Goal: Communication & Community: Answer question/provide support

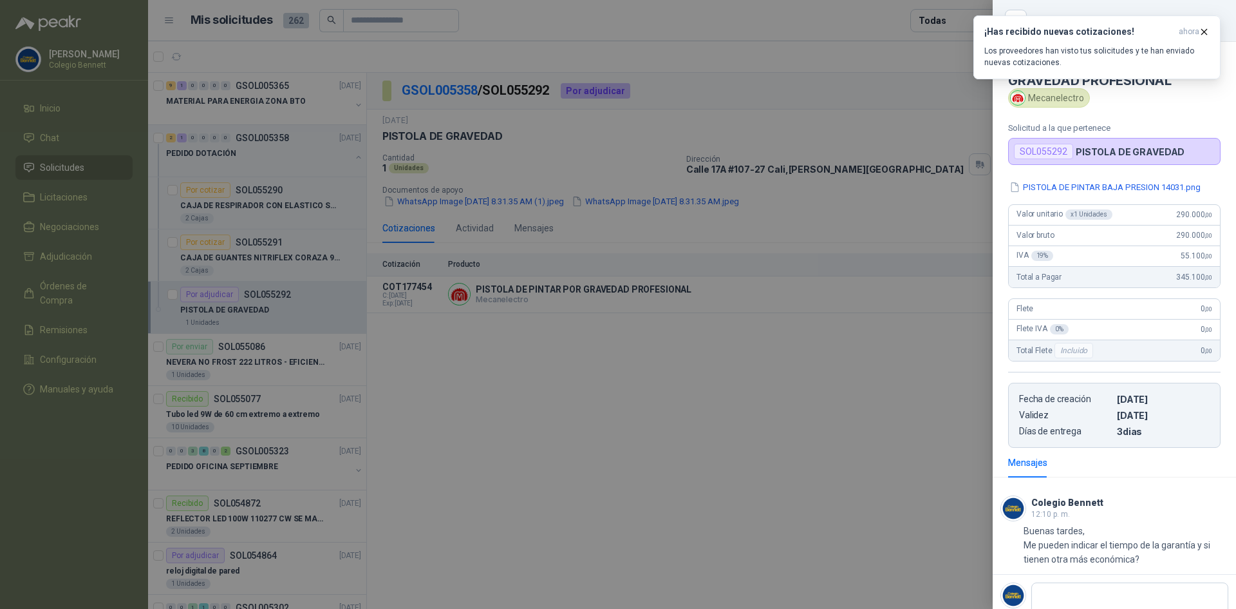
scroll to position [6, 0]
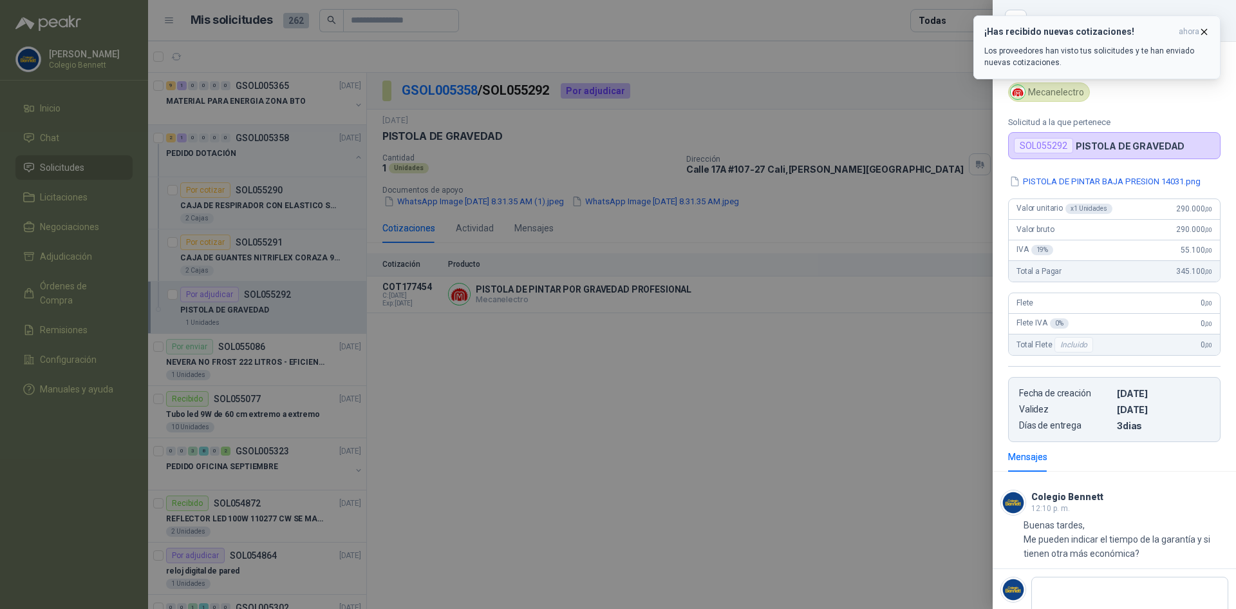
click at [1204, 30] on icon "button" at bounding box center [1204, 31] width 11 height 11
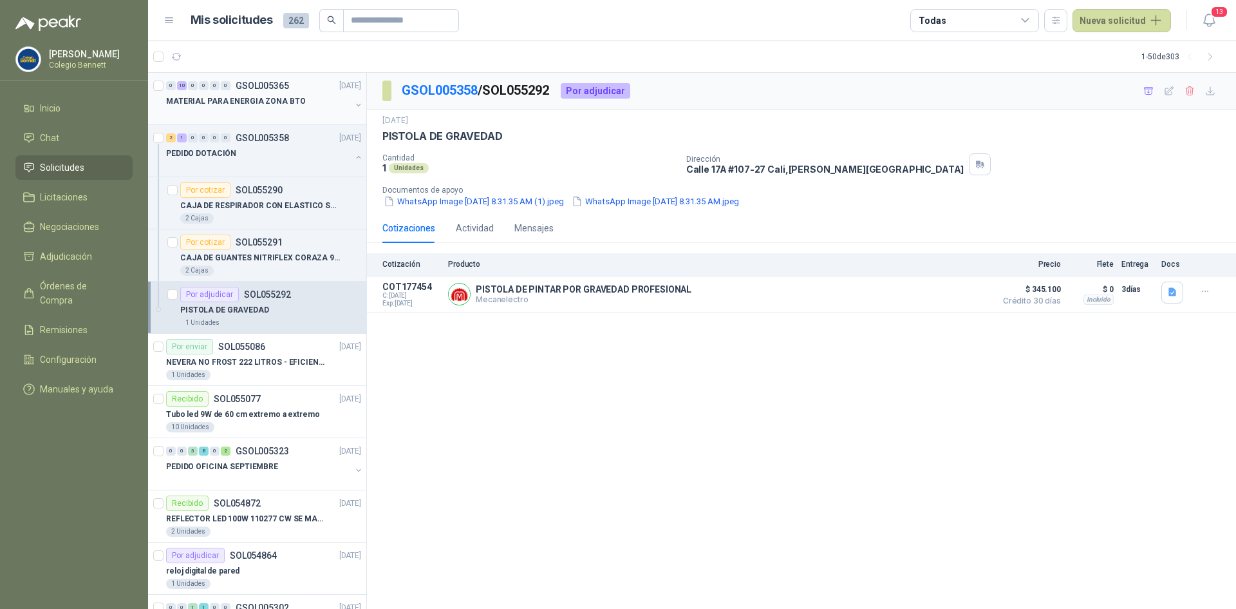
click at [267, 93] on div "0 10 0 0 0 0 GSOL005365 [DATE]" at bounding box center [265, 85] width 198 height 15
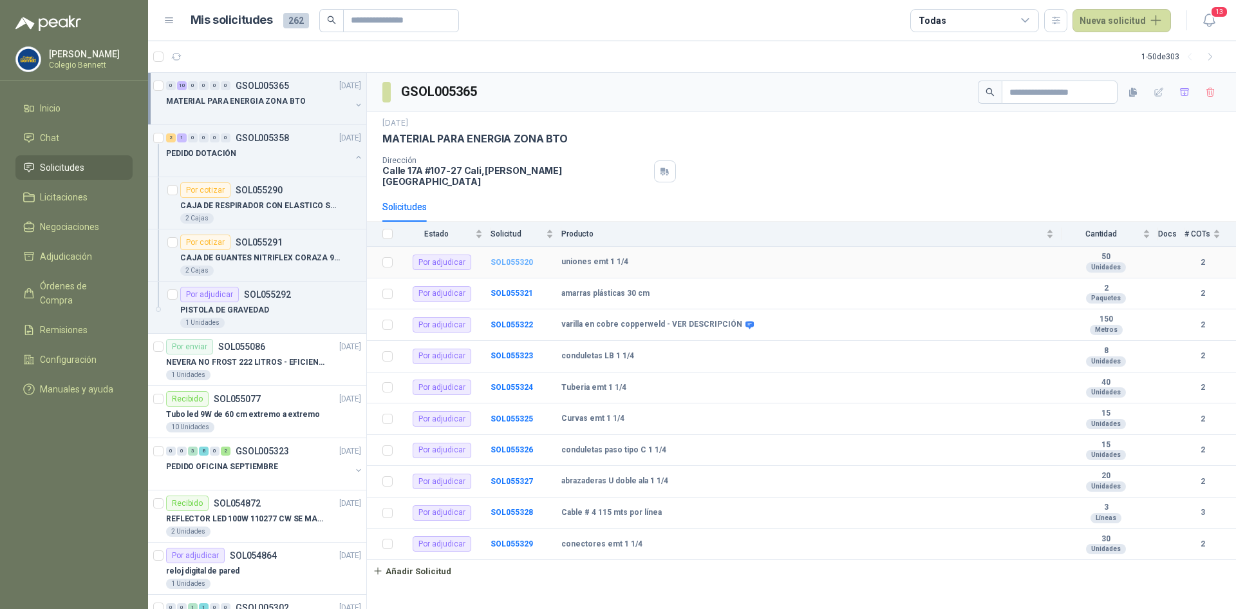
click at [500, 258] on b "SOL055320" at bounding box center [512, 262] width 43 height 9
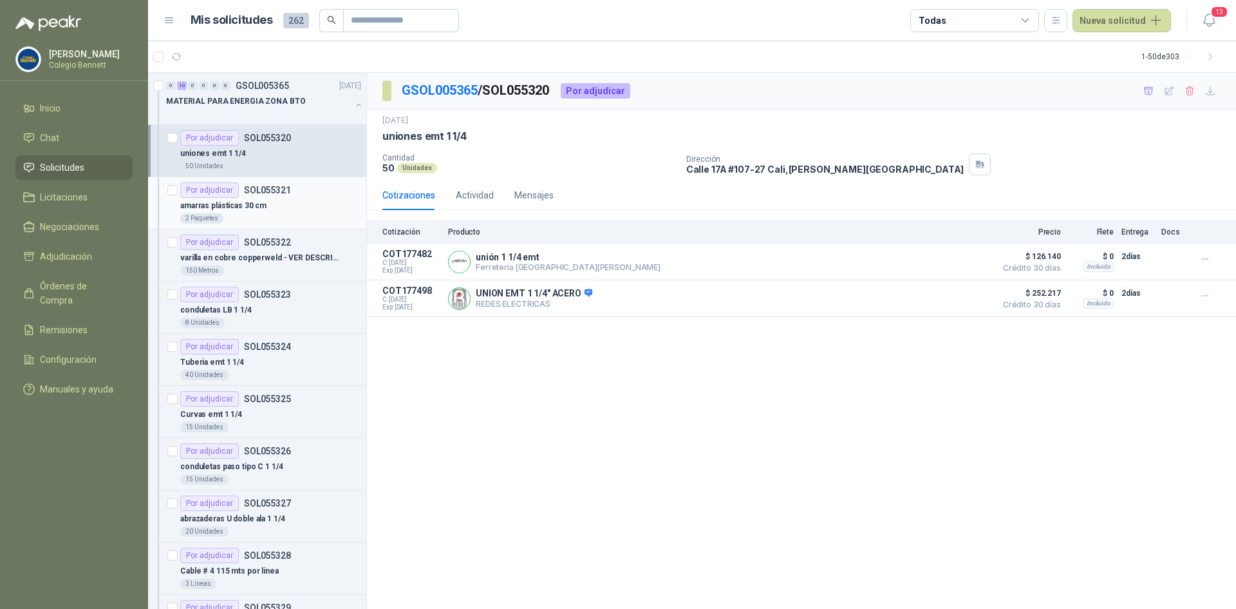
click at [280, 201] on div "amarras plásticas 30 cm" at bounding box center [270, 205] width 181 height 15
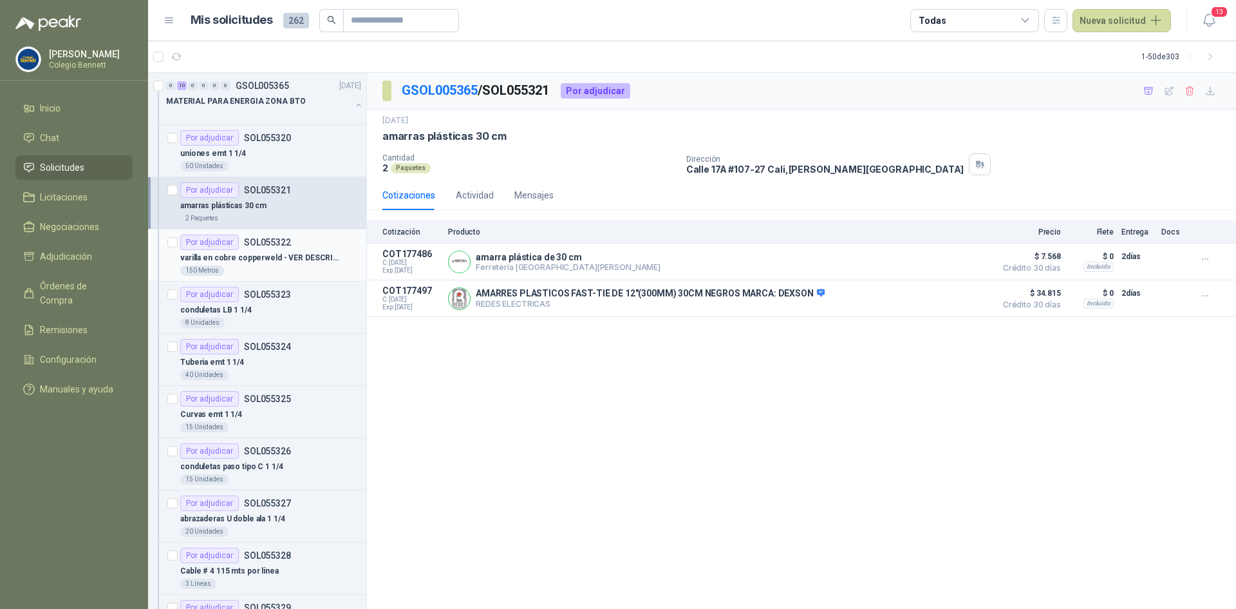
click at [294, 250] on div "varilla en cobre copperweld - VER DESCRIPCIÓN" at bounding box center [270, 257] width 181 height 15
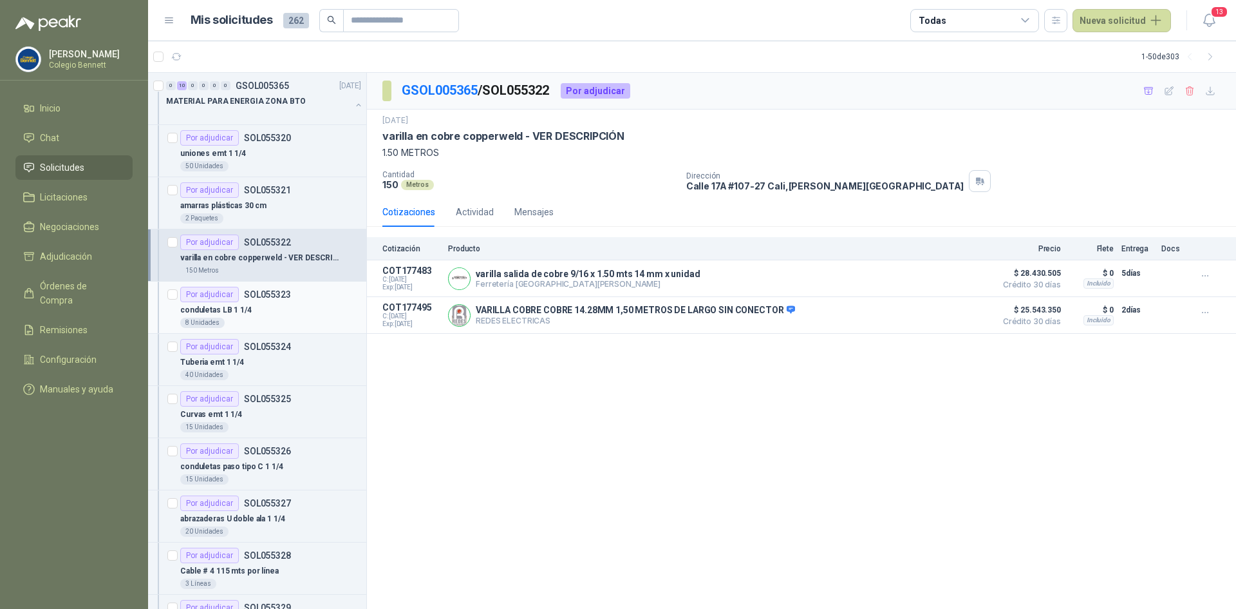
click at [296, 305] on div "conduletas LB 1 1/4" at bounding box center [270, 309] width 181 height 15
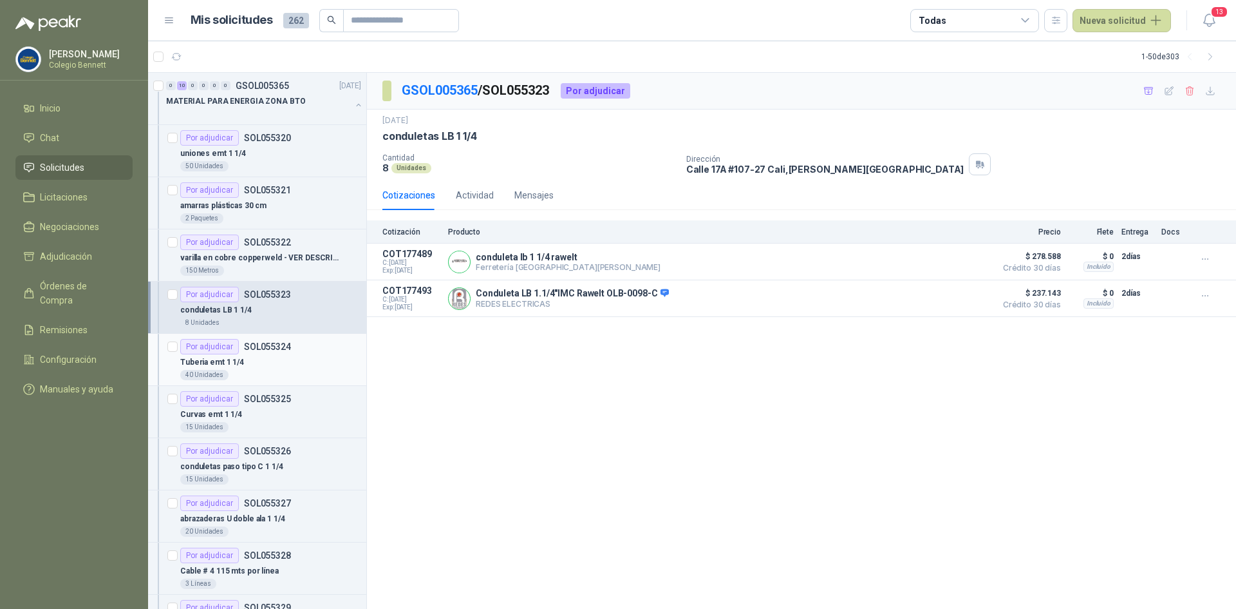
click at [289, 350] on div "Por adjudicar SOL055324" at bounding box center [270, 346] width 181 height 15
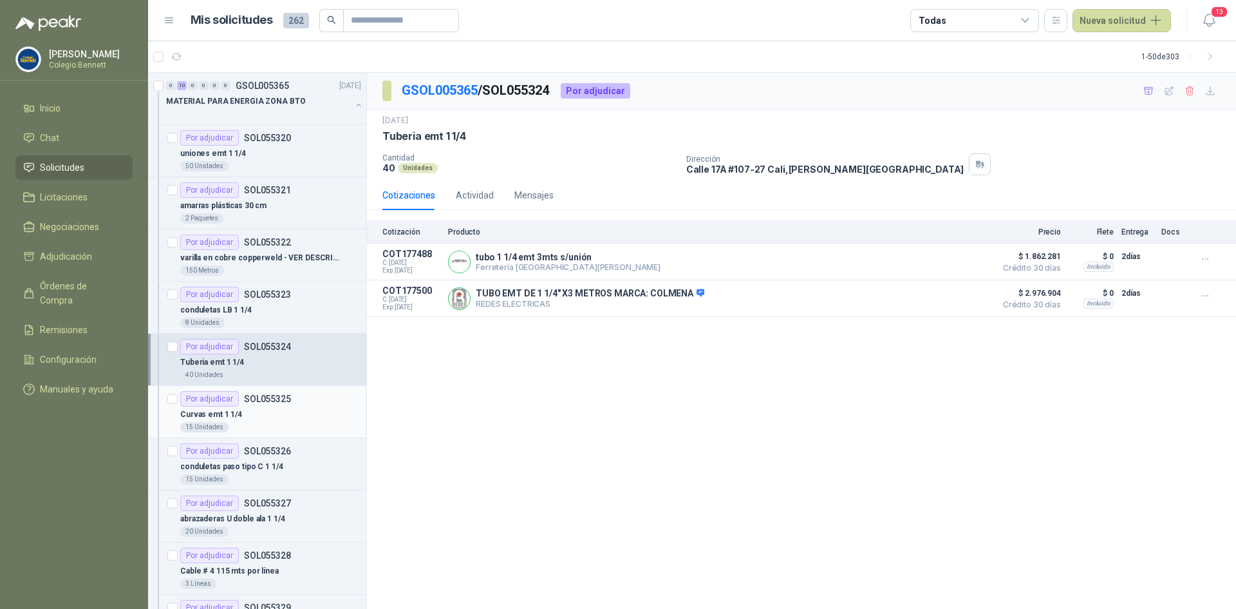
click at [274, 403] on p "SOL055325" at bounding box center [267, 398] width 47 height 9
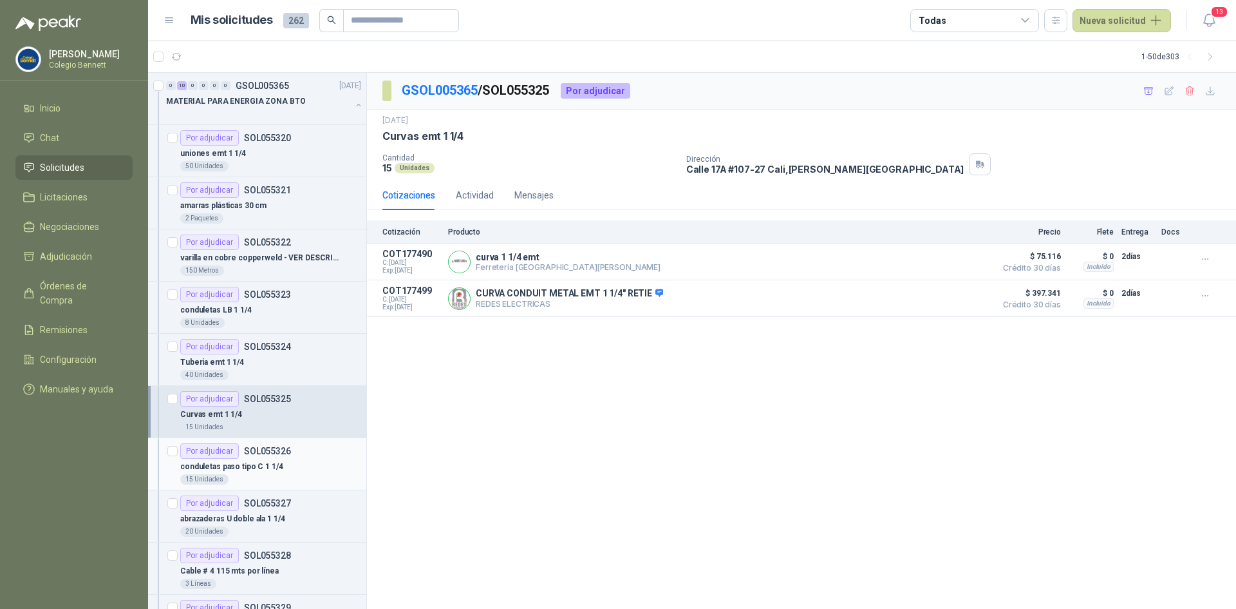
click at [281, 466] on div "conduletas paso tipo C 1 1/4" at bounding box center [270, 465] width 181 height 15
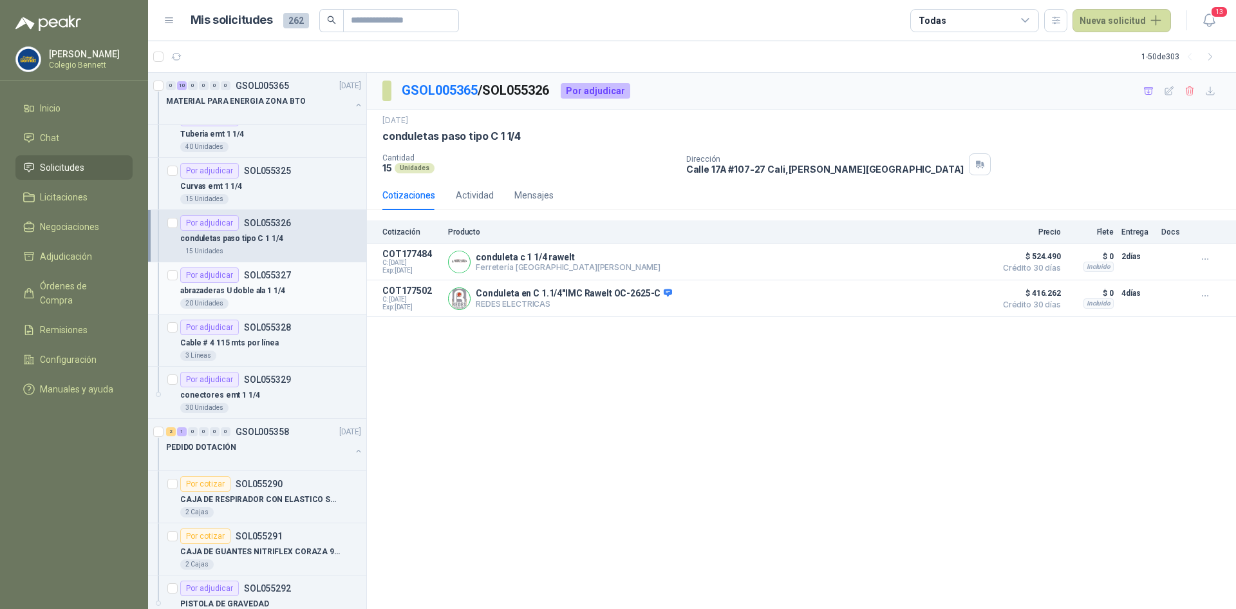
scroll to position [258, 0]
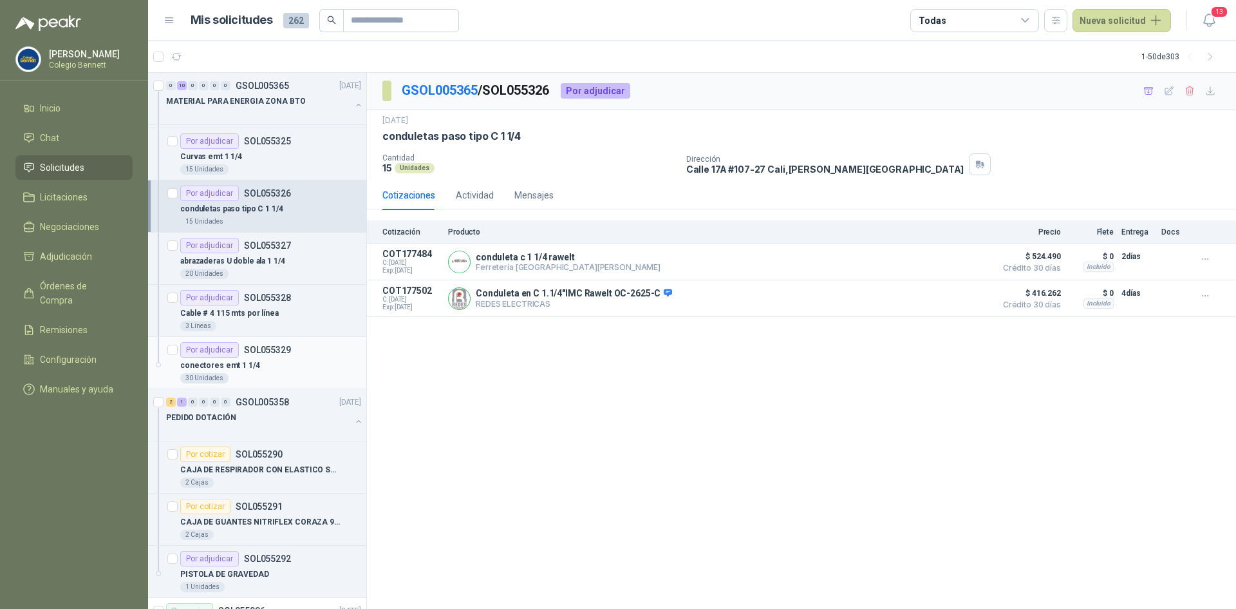
click at [304, 355] on div "Por adjudicar SOL055329" at bounding box center [270, 349] width 181 height 15
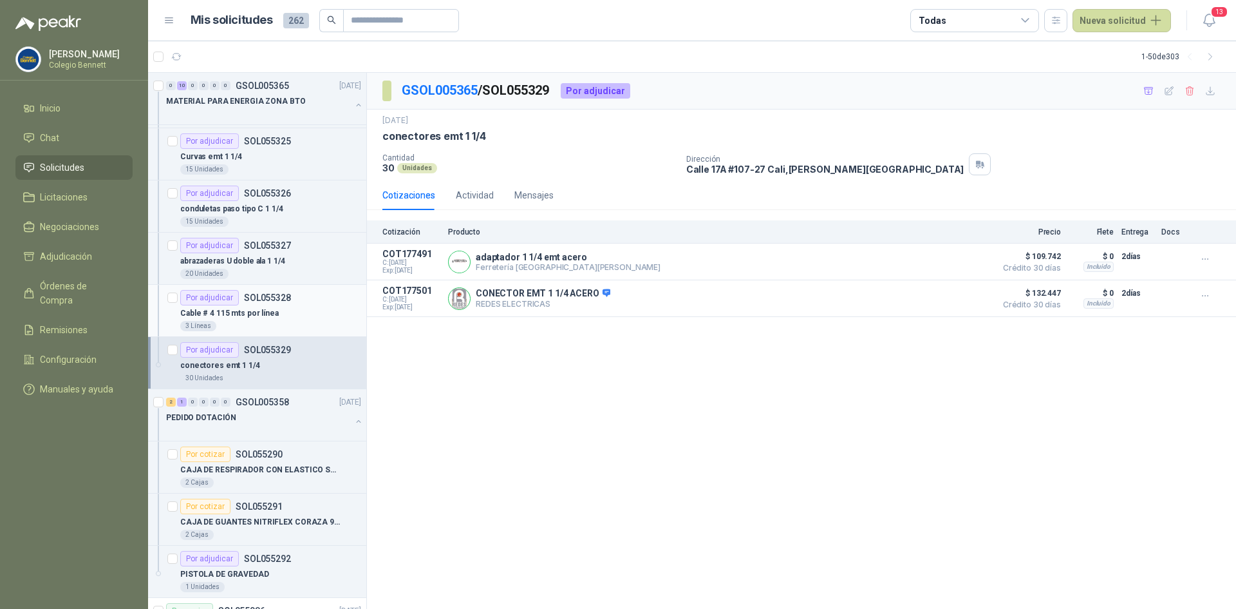
click at [309, 306] on div "Cable # 4 115 mts por línea" at bounding box center [270, 312] width 181 height 15
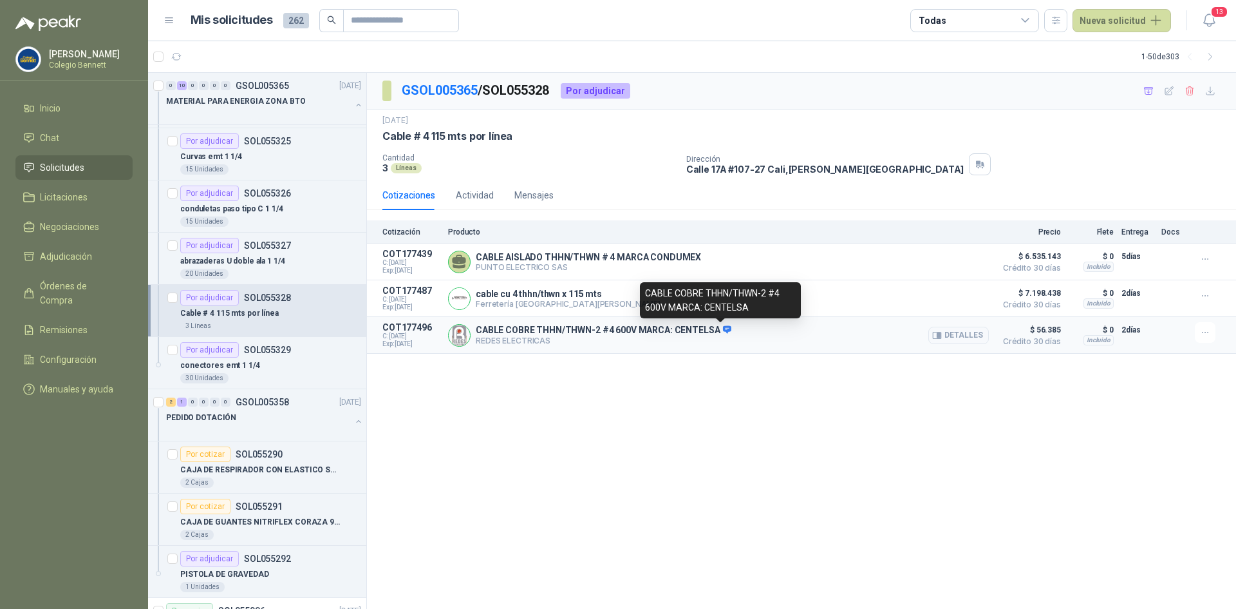
click at [723, 330] on icon at bounding box center [728, 330] width 10 height 10
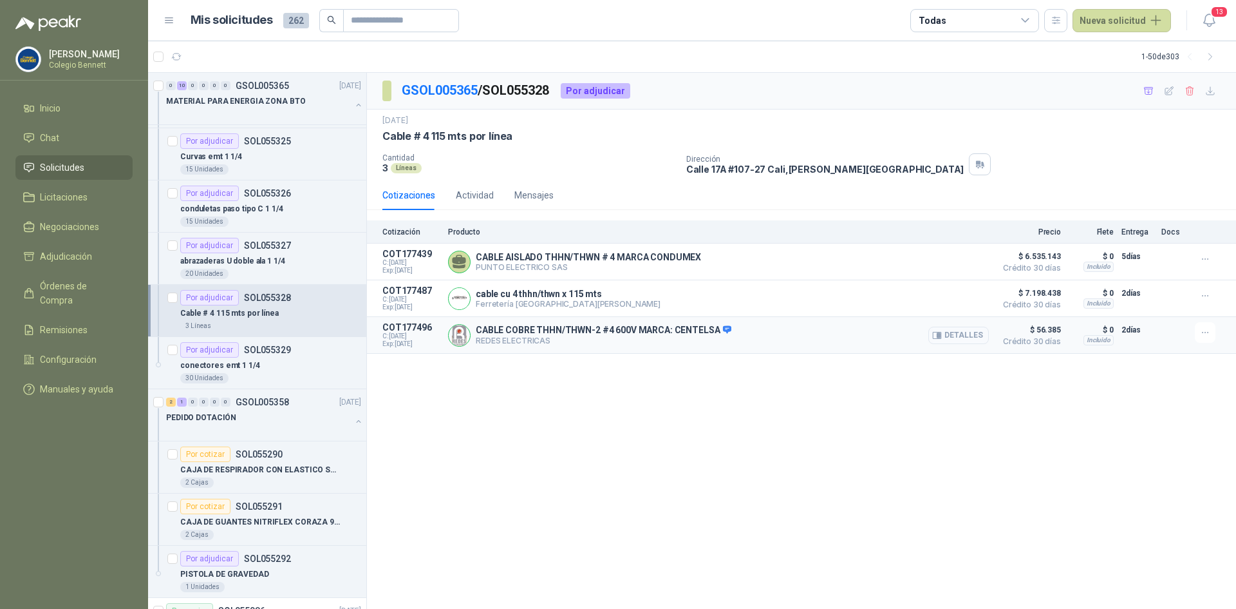
click at [968, 340] on button "Detalles" at bounding box center [959, 334] width 61 height 17
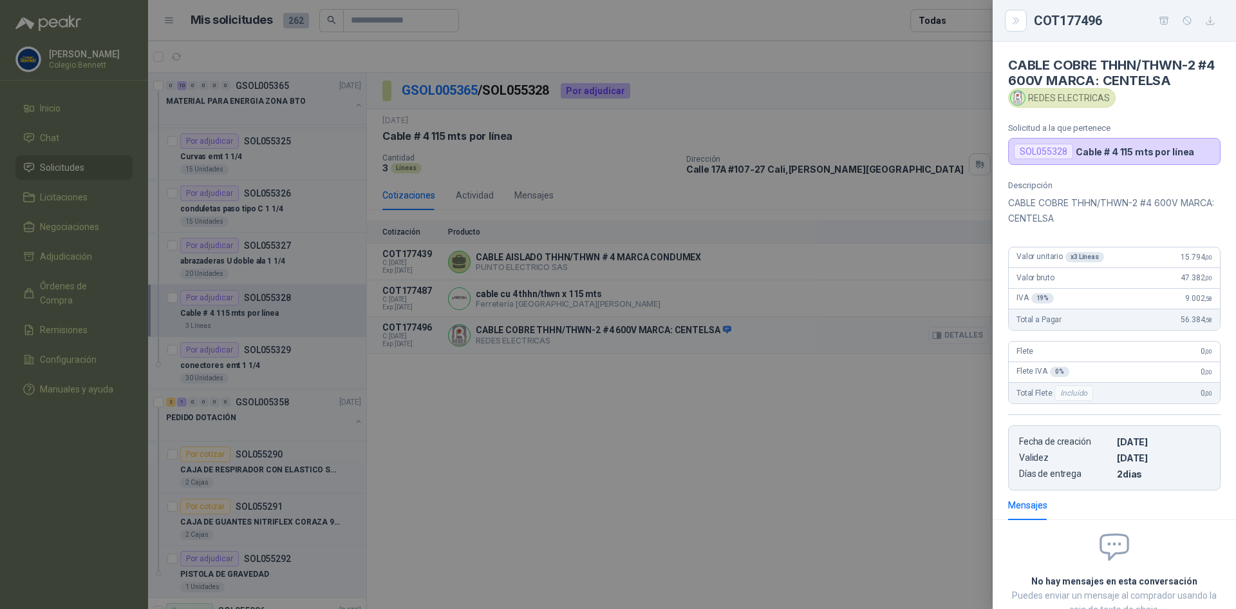
scroll to position [89, 0]
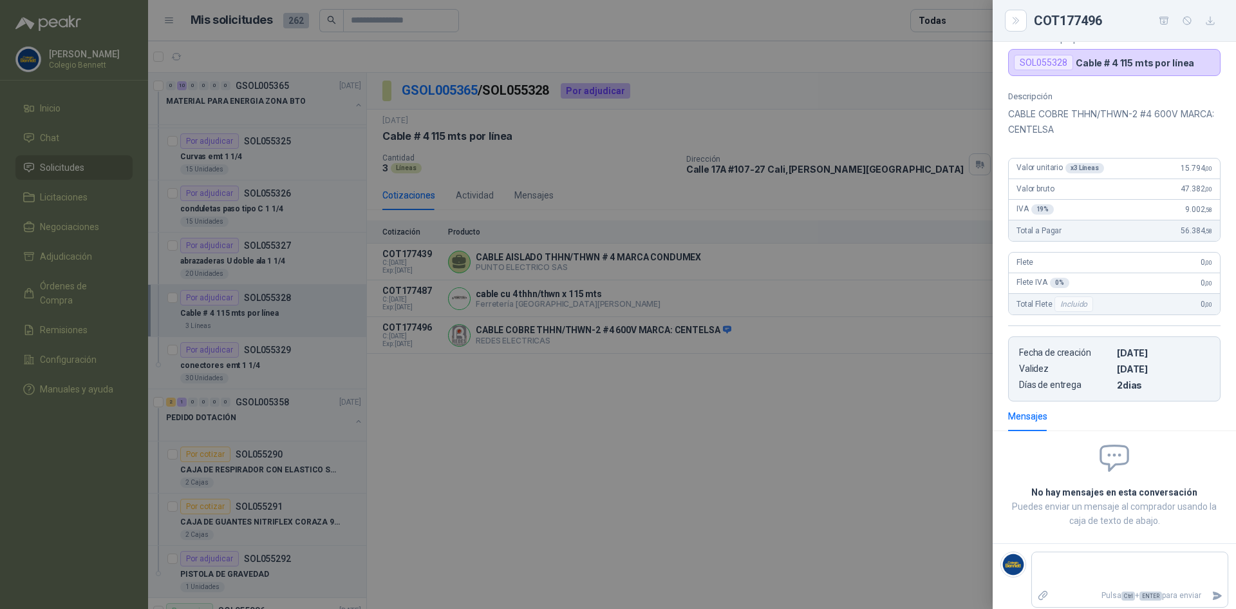
click at [530, 447] on div at bounding box center [618, 304] width 1236 height 609
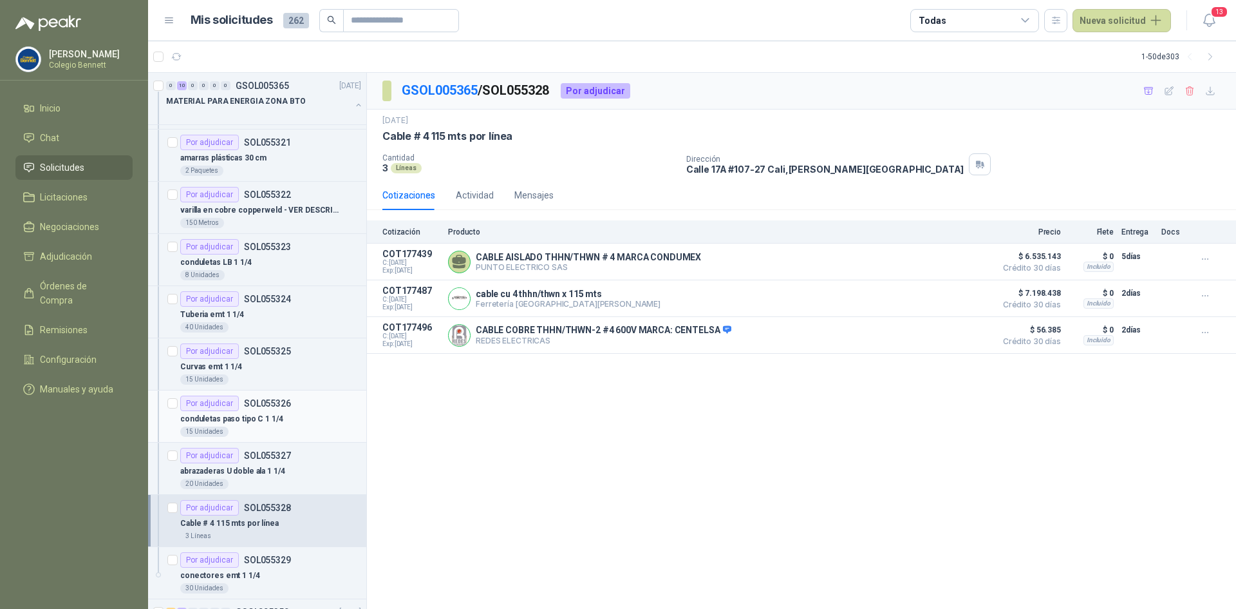
scroll to position [0, 0]
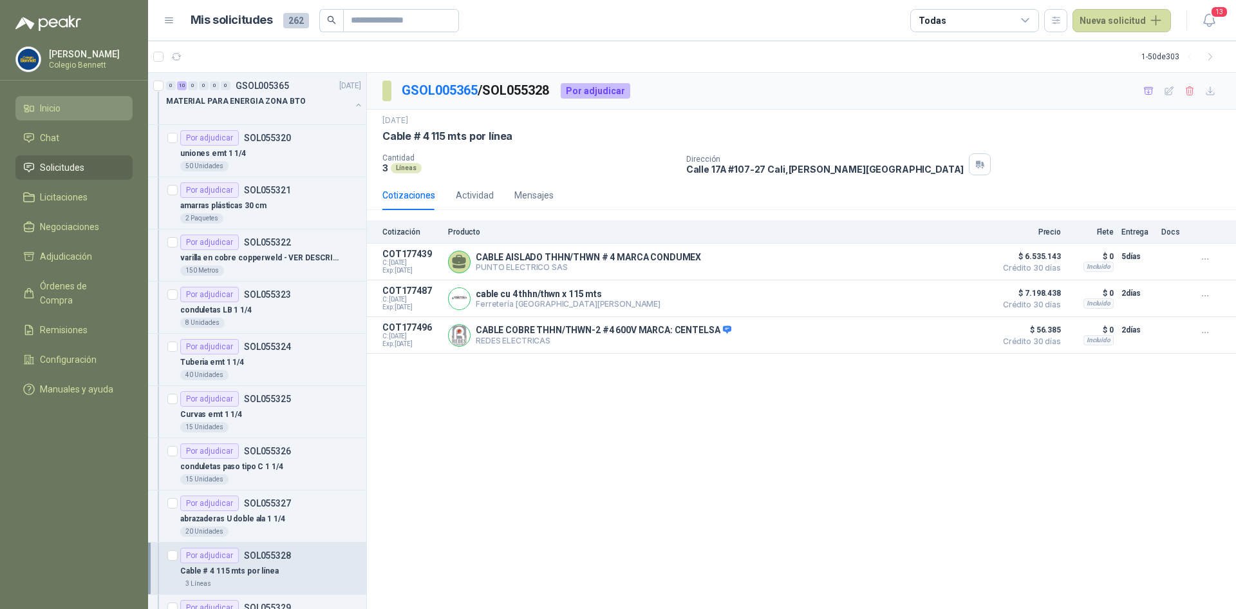
click at [78, 101] on li "Inicio" at bounding box center [74, 108] width 102 height 14
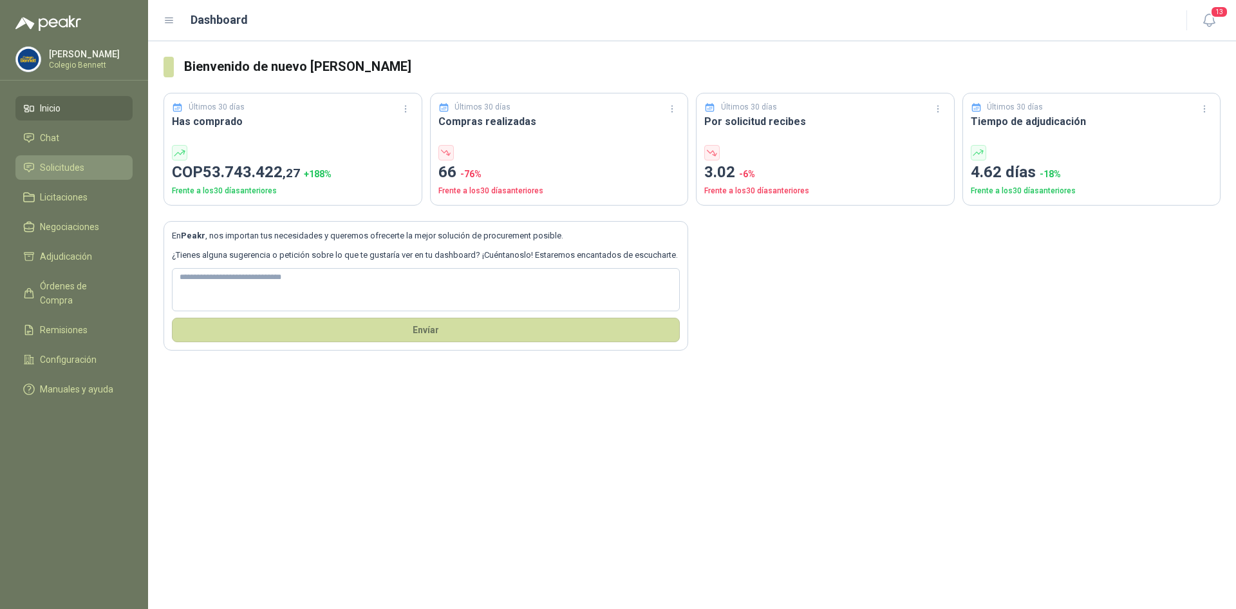
click at [86, 165] on li "Solicitudes" at bounding box center [74, 167] width 102 height 14
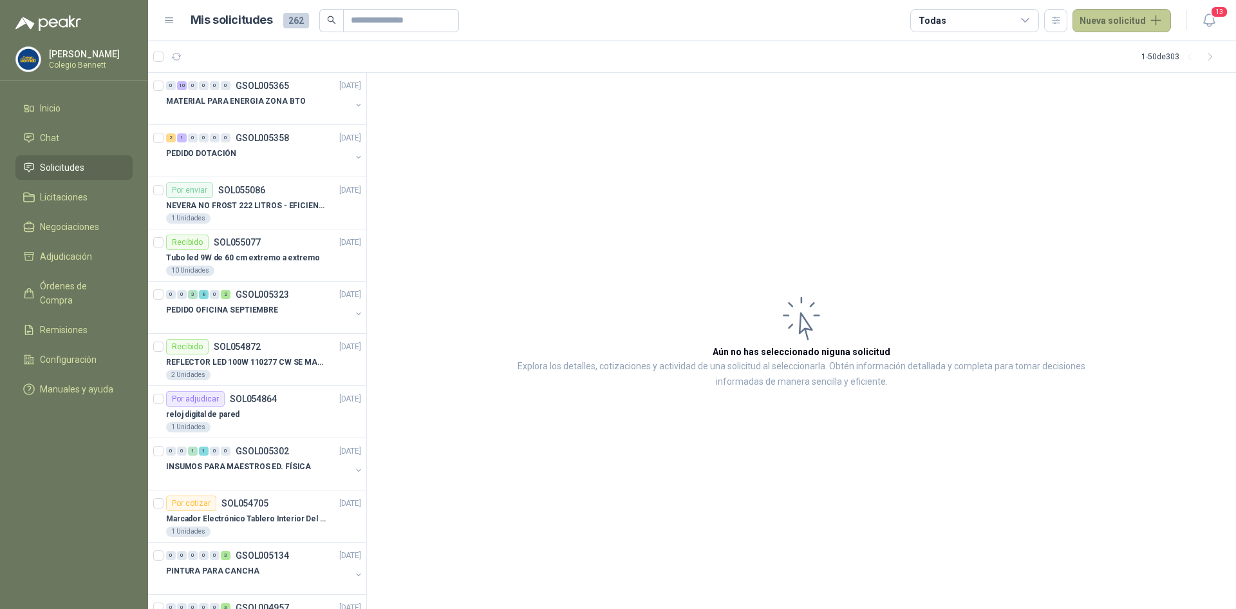
click at [1118, 18] on button "Nueva solicitud" at bounding box center [1122, 20] width 99 height 23
click at [1129, 75] on link "Solicitud grupal" at bounding box center [1136, 73] width 109 height 23
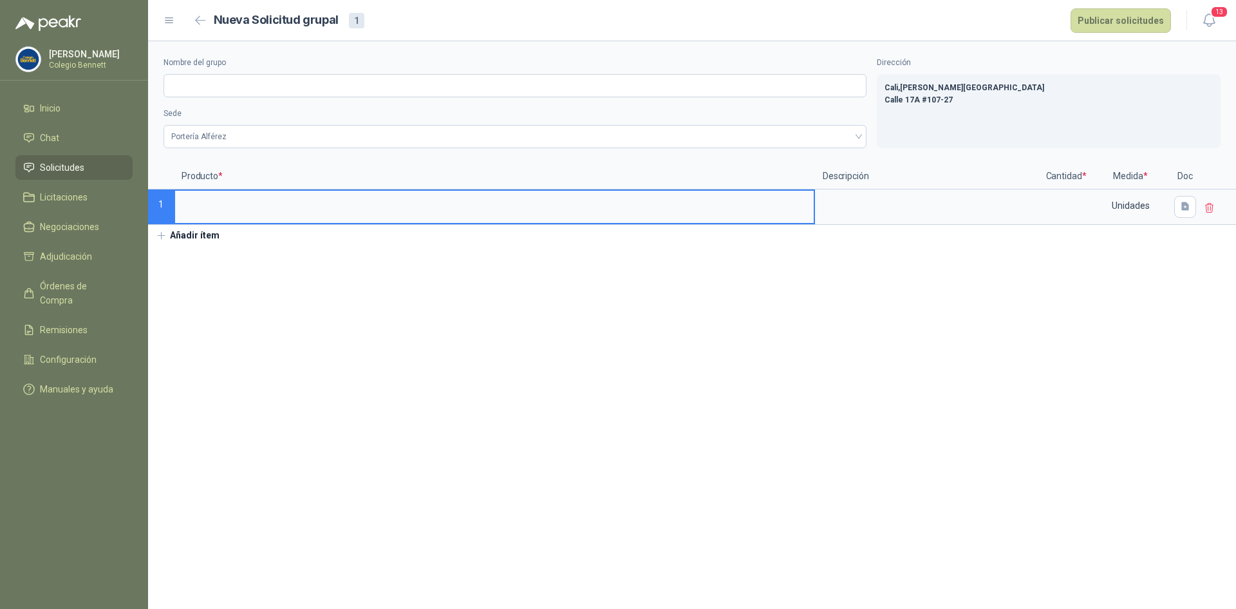
click at [522, 202] on input at bounding box center [494, 203] width 639 height 25
click at [68, 104] on li "Inicio" at bounding box center [74, 108] width 102 height 14
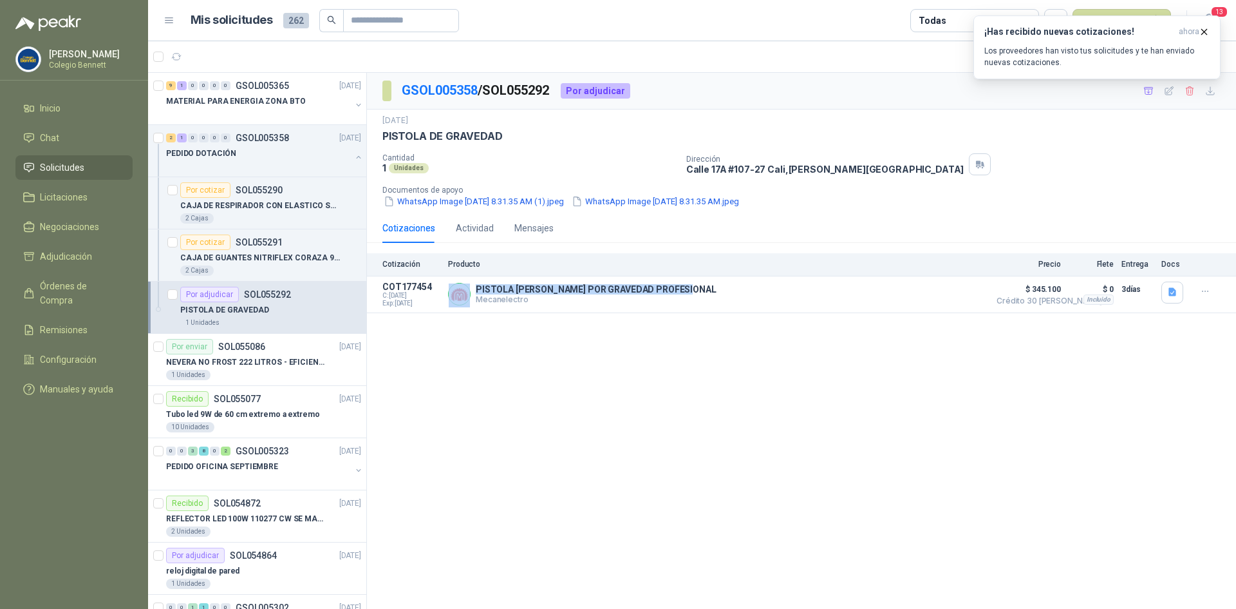
click at [62, 169] on span "Solicitudes" at bounding box center [62, 167] width 44 height 14
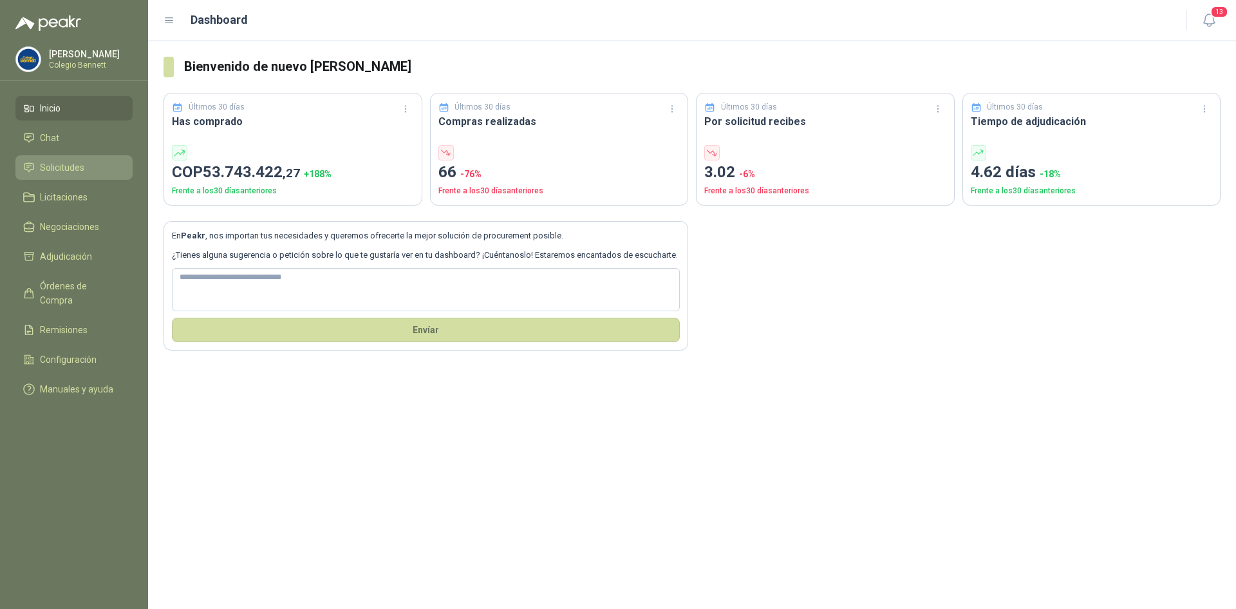
click at [61, 168] on span "Solicitudes" at bounding box center [62, 167] width 44 height 14
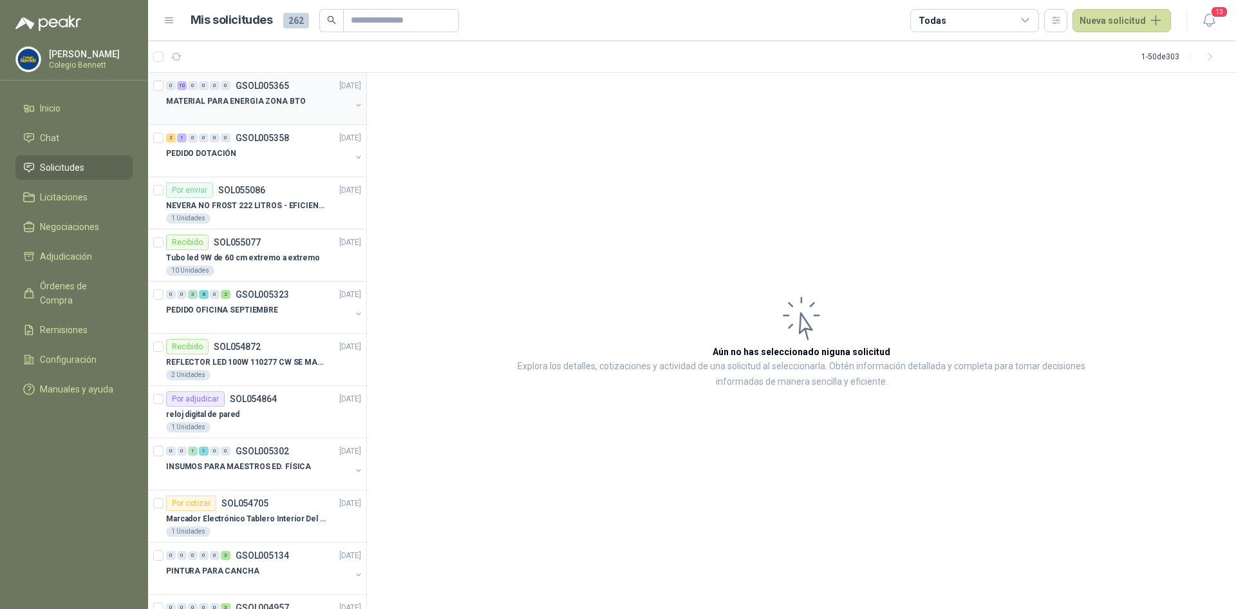
click at [269, 98] on p "MATERIAL PARA ENERGIA ZONA BTO" at bounding box center [235, 101] width 139 height 12
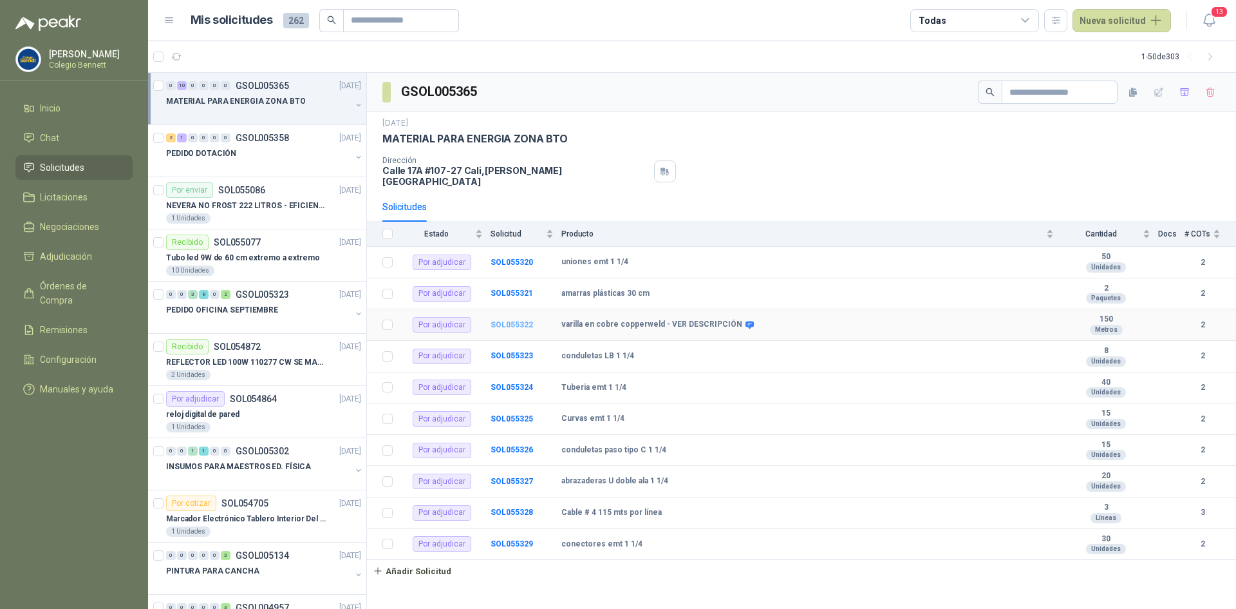
click at [511, 320] on b "SOL055322" at bounding box center [512, 324] width 43 height 9
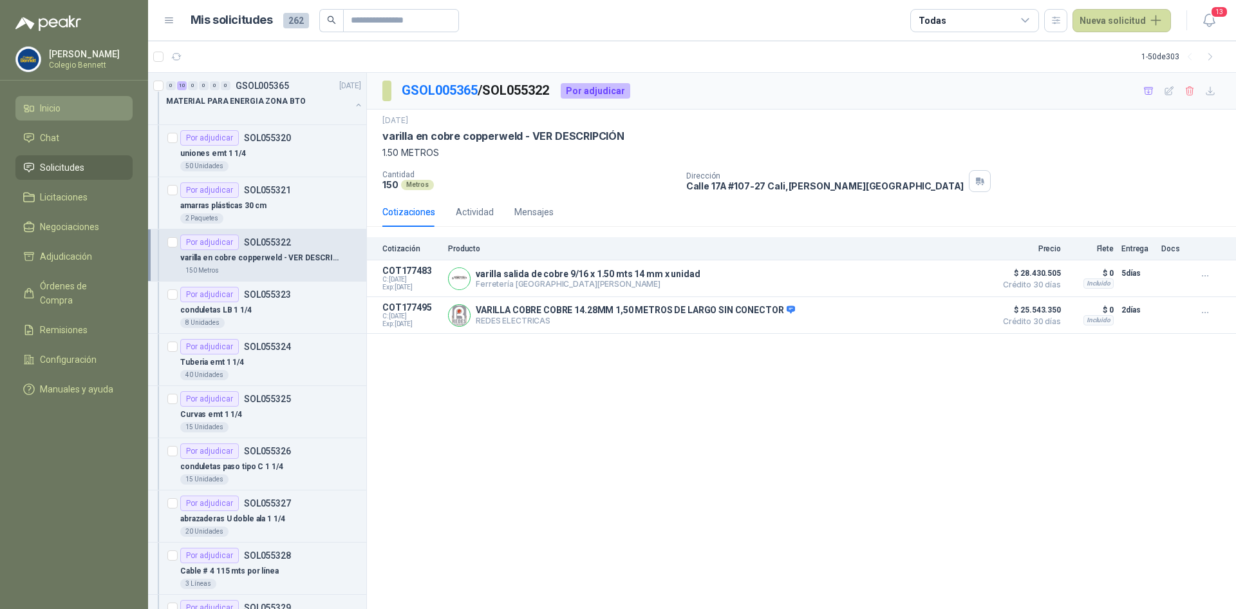
click at [54, 102] on span "Inicio" at bounding box center [50, 108] width 21 height 14
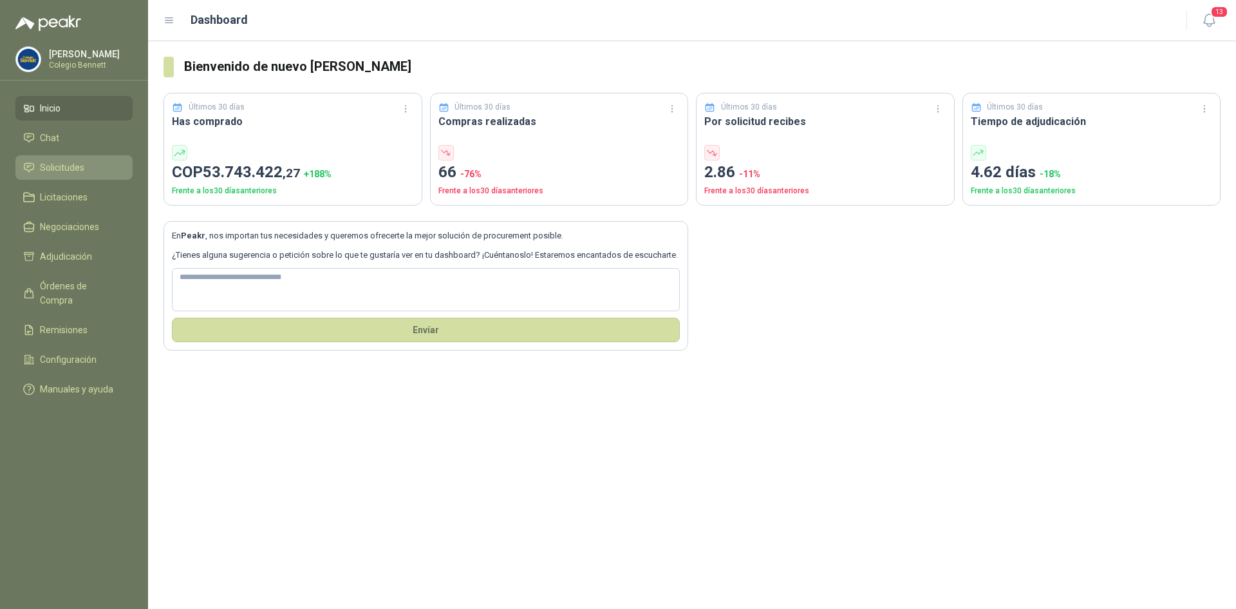
click at [66, 162] on span "Solicitudes" at bounding box center [62, 167] width 44 height 14
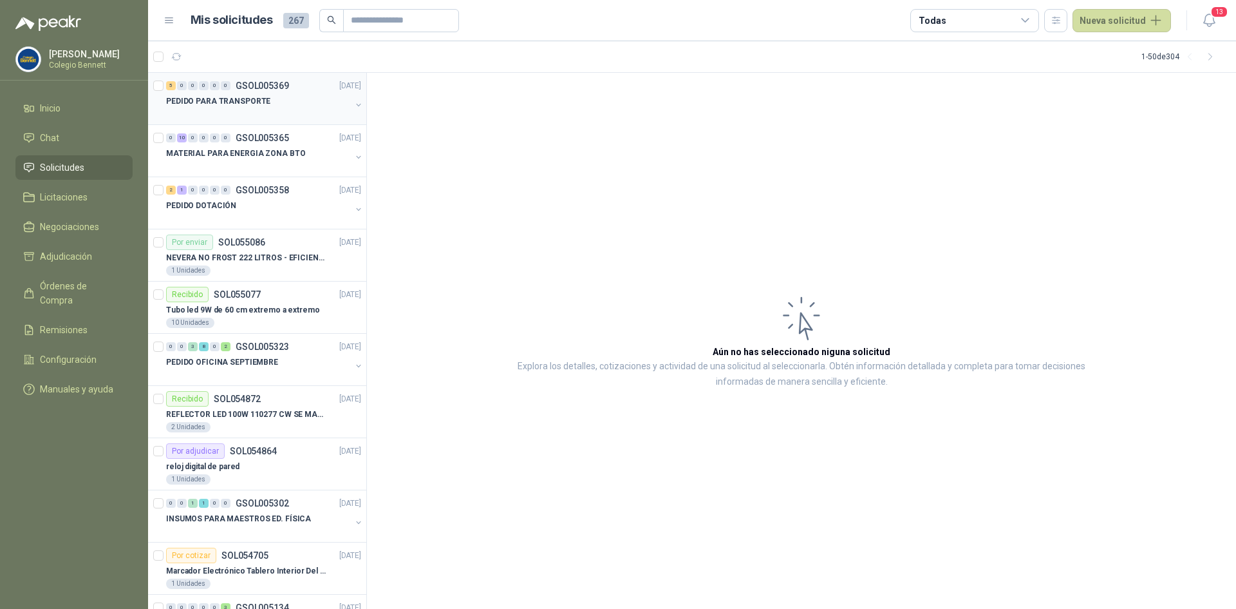
click at [297, 97] on div "PEDIDO PARA TRANSPORTE" at bounding box center [258, 100] width 185 height 15
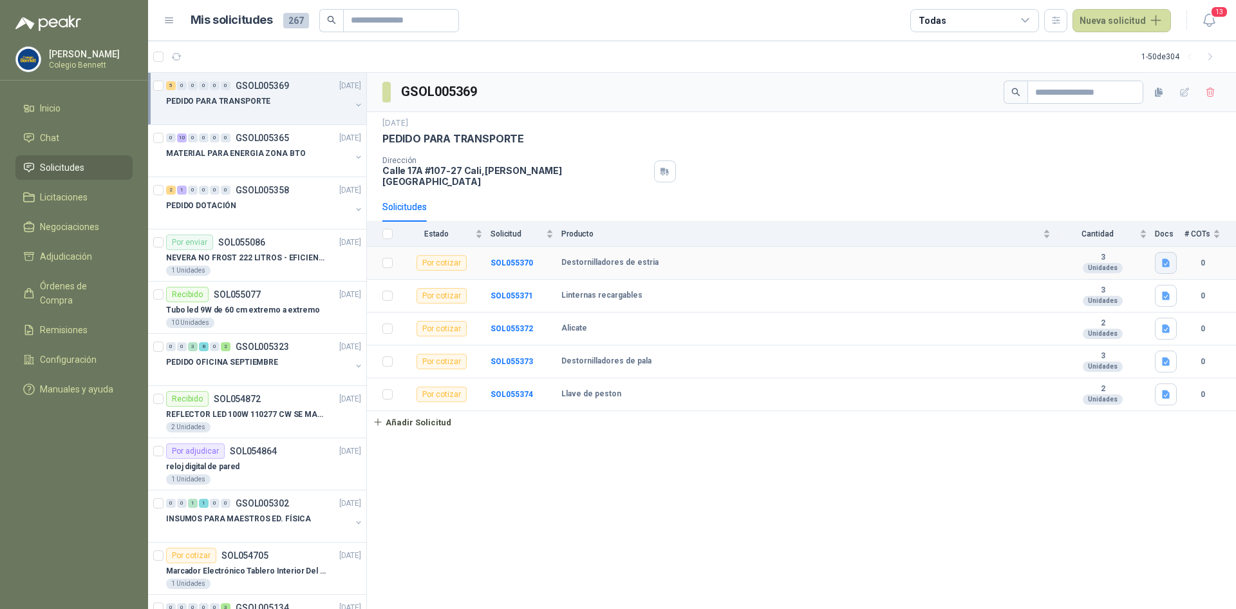
click at [1167, 258] on icon "button" at bounding box center [1166, 262] width 8 height 8
click at [1138, 225] on button "image (1).png" at bounding box center [1134, 226] width 69 height 14
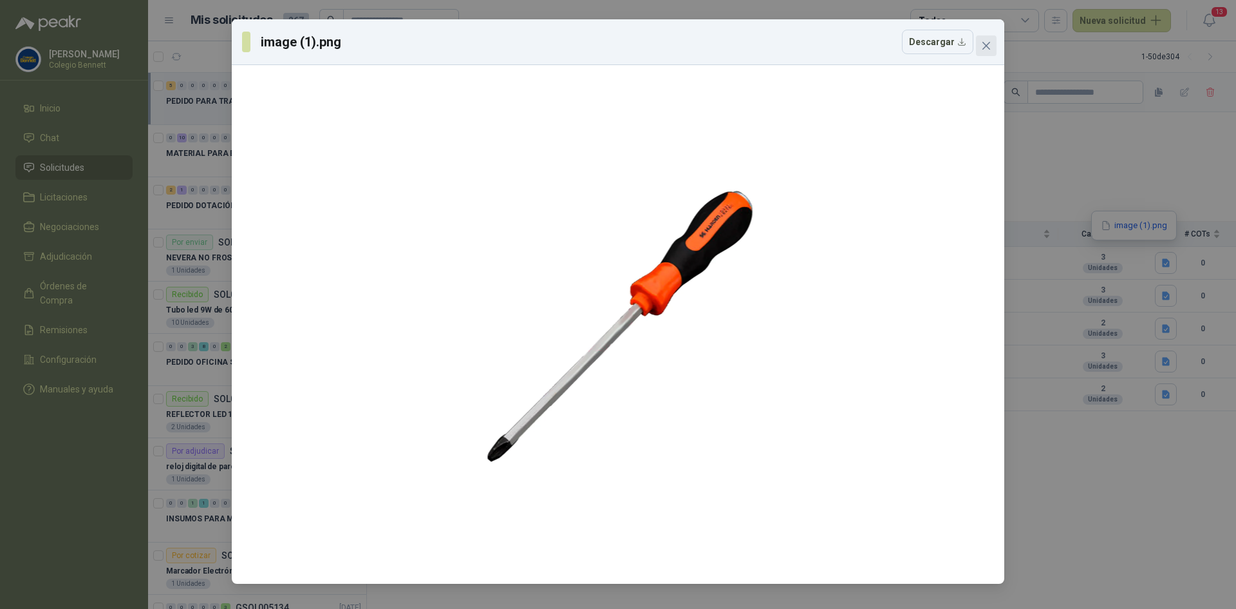
click at [987, 43] on icon "close" at bounding box center [986, 46] width 10 height 10
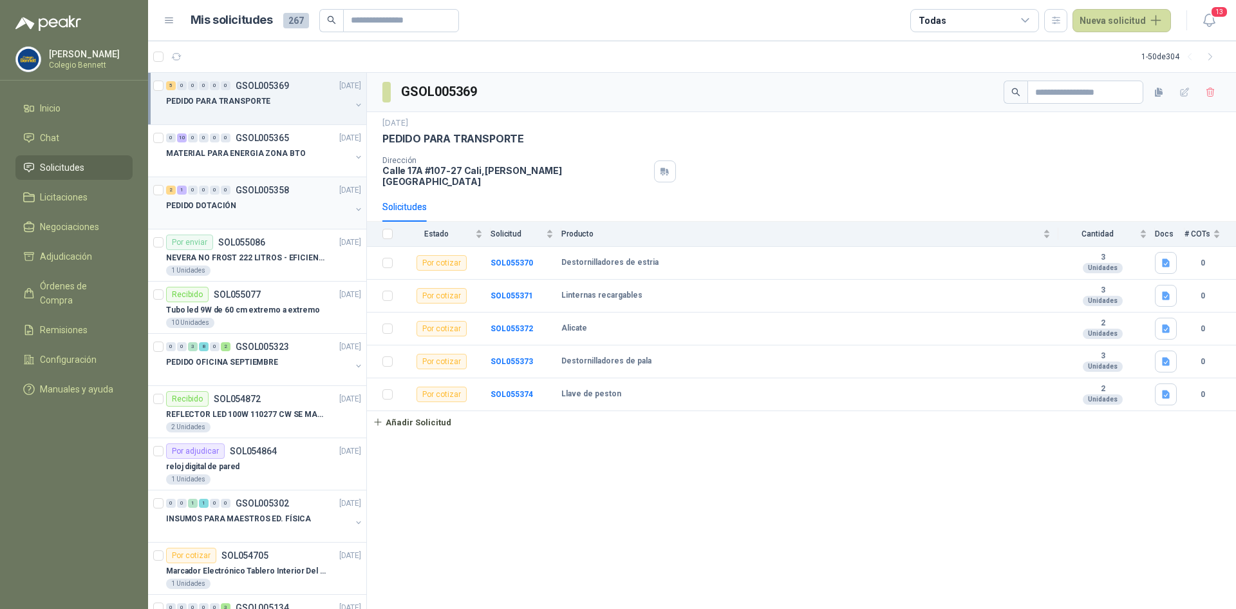
click at [274, 202] on div "PEDIDO DOTACIÓN" at bounding box center [258, 205] width 185 height 15
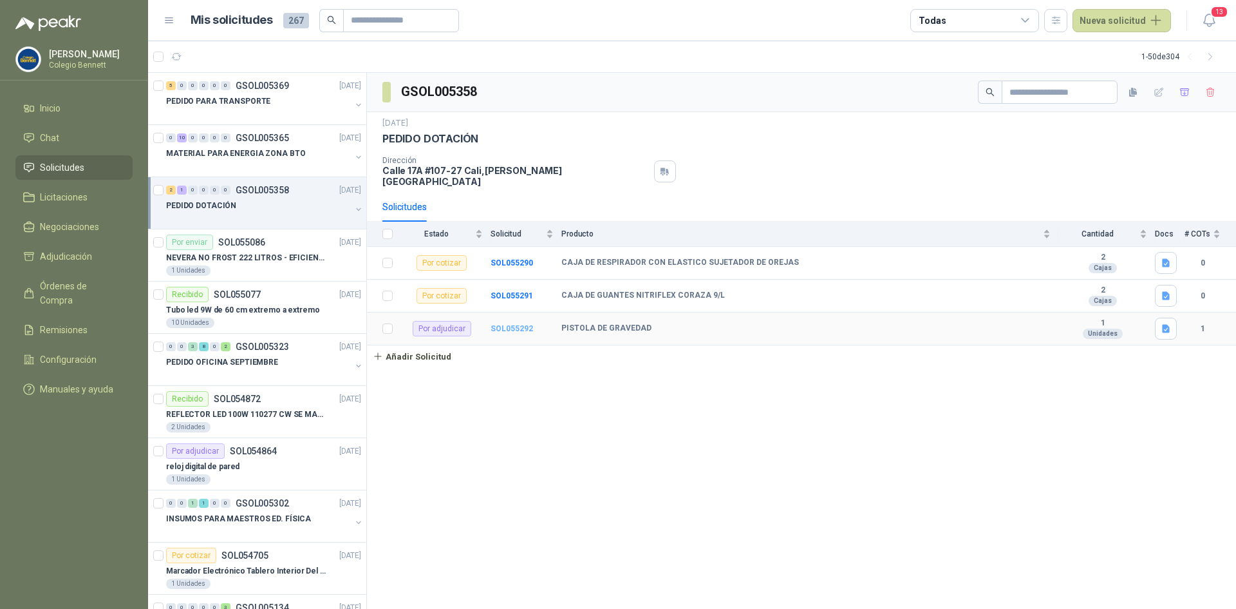
click at [511, 324] on b "SOL055292" at bounding box center [512, 328] width 43 height 9
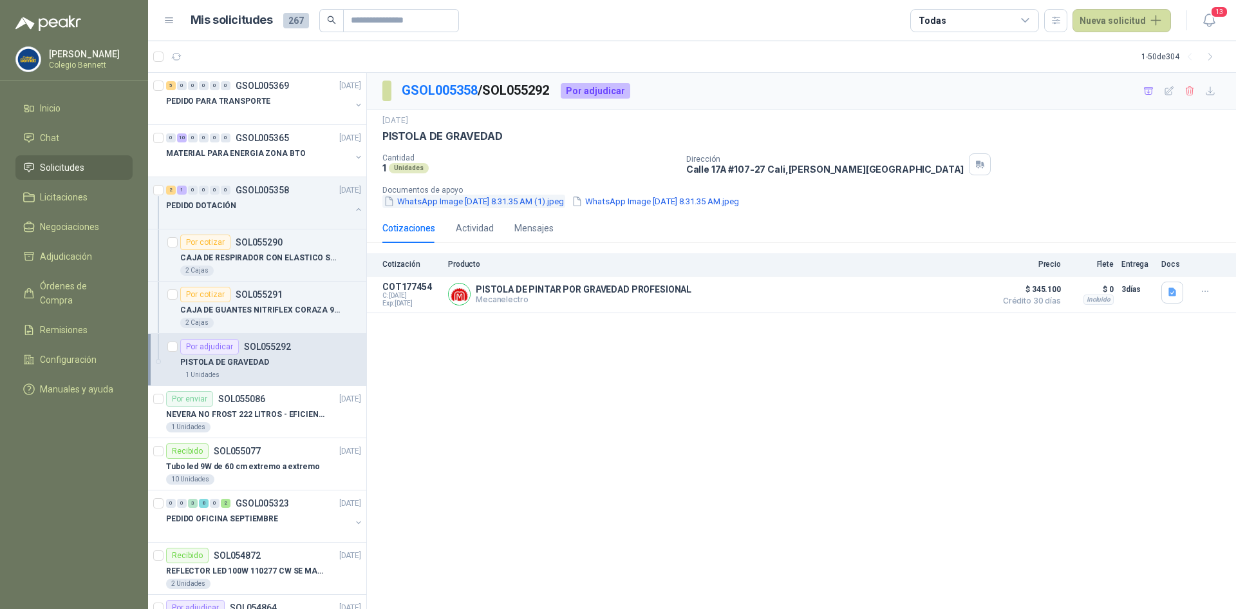
click at [479, 201] on button "WhatsApp Image [DATE] 8.31.35 AM (1).jpeg" at bounding box center [474, 201] width 183 height 14
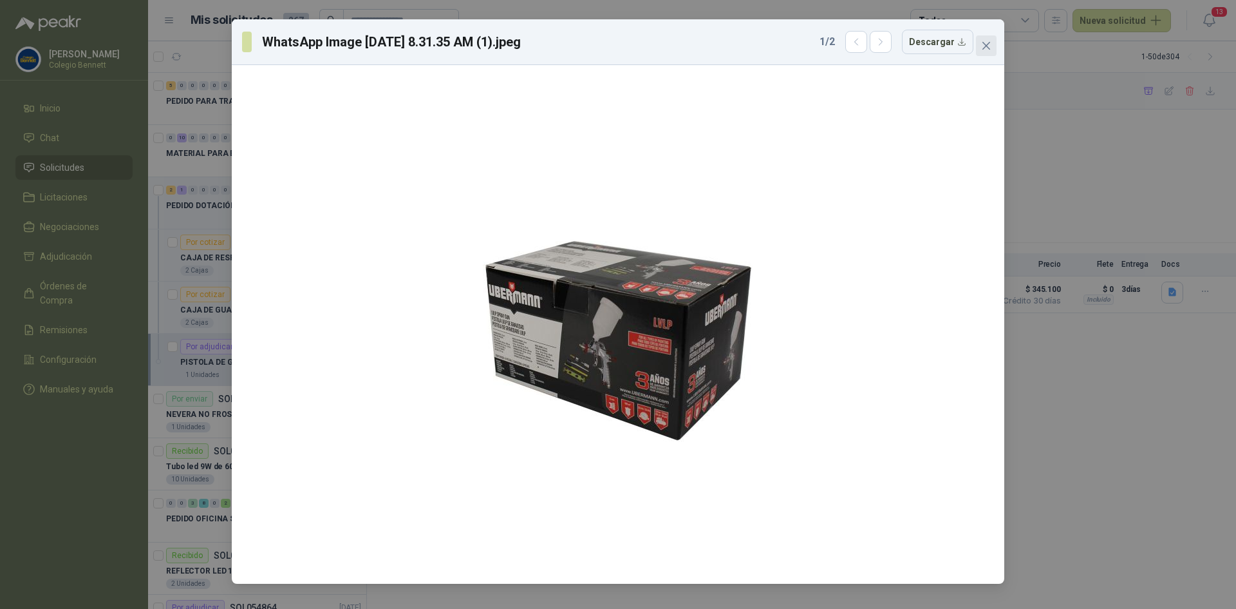
click at [983, 44] on icon "close" at bounding box center [986, 46] width 10 height 10
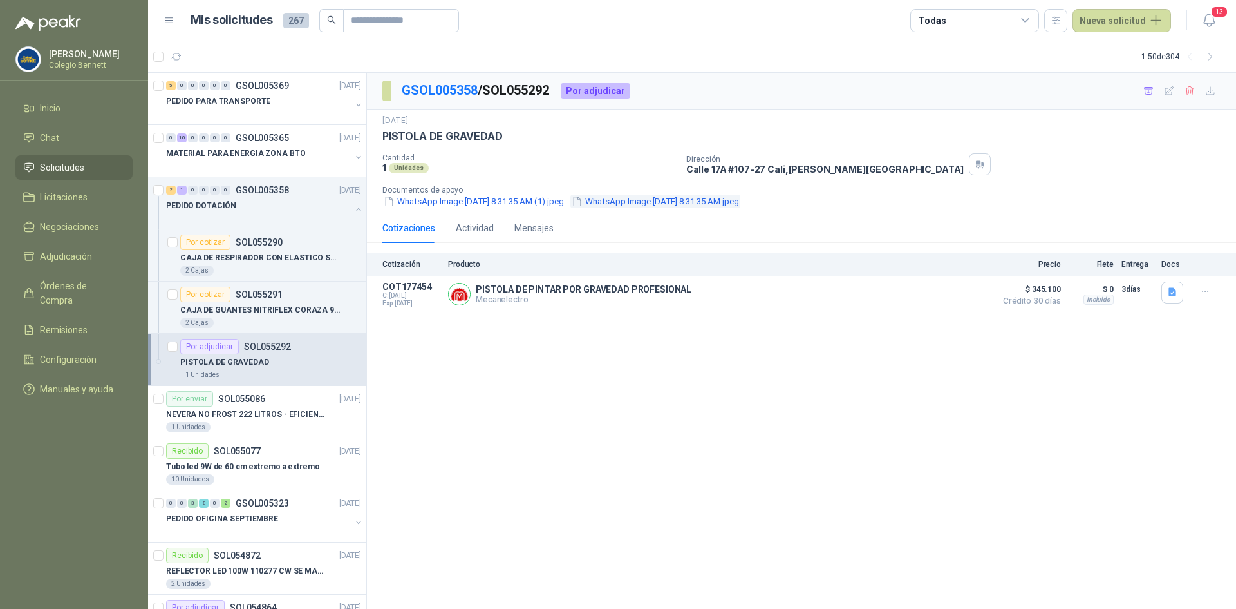
click at [699, 201] on button "WhatsApp Image [DATE] 8.31.35 AM.jpeg" at bounding box center [656, 201] width 170 height 14
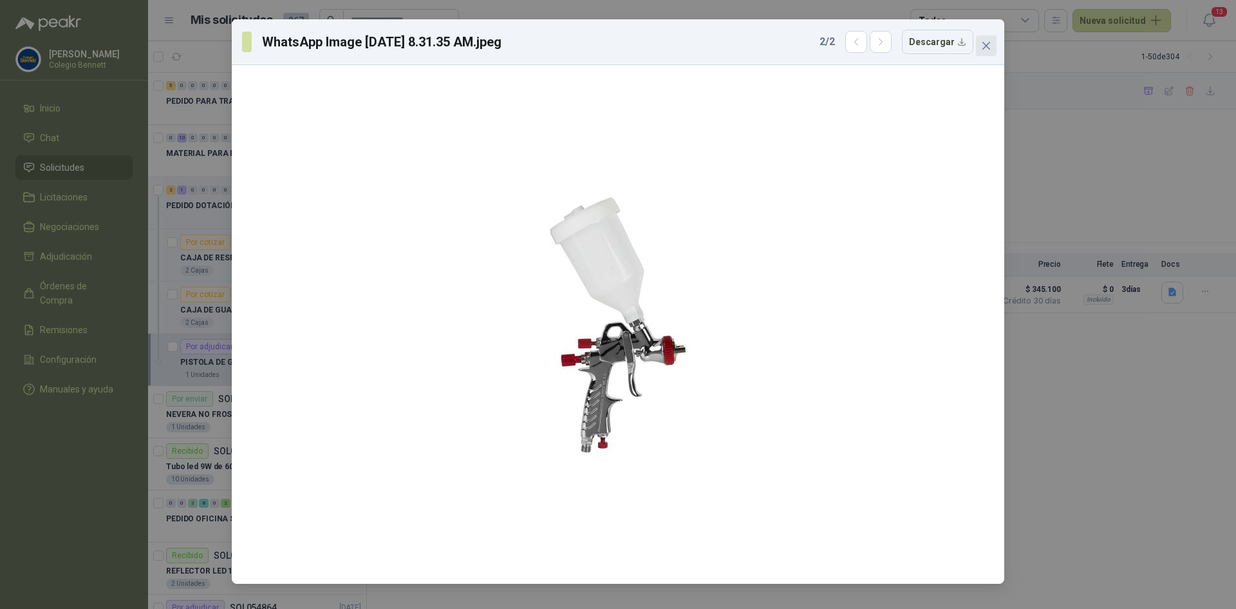
click at [985, 43] on icon "close" at bounding box center [986, 46] width 10 height 10
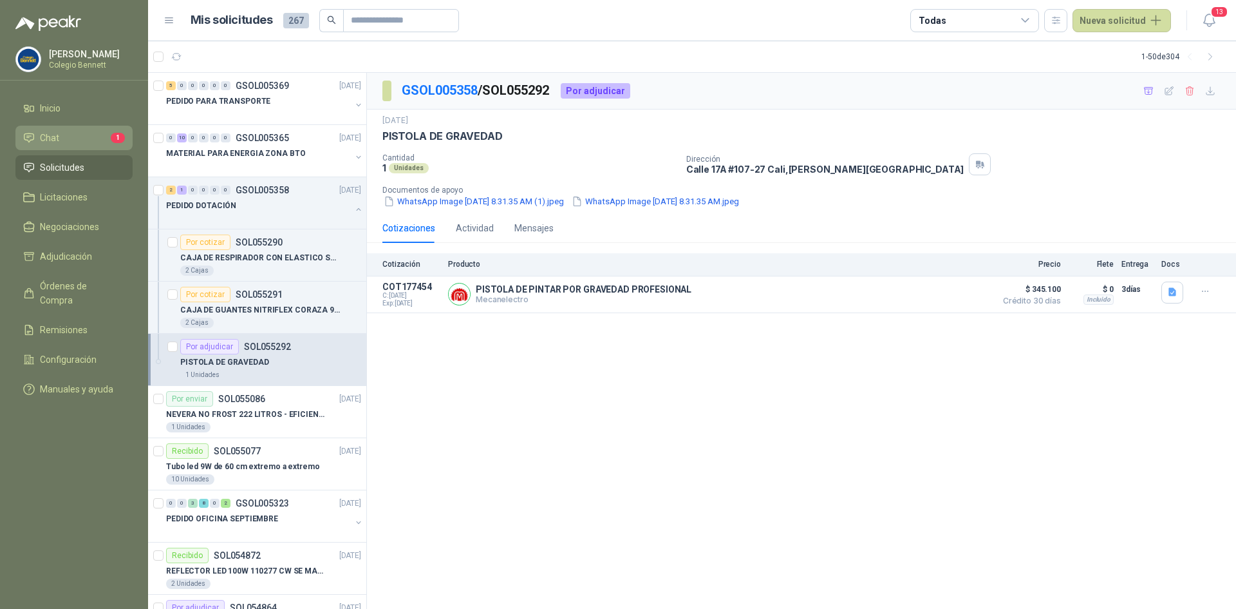
click at [84, 135] on li "Chat 1" at bounding box center [74, 138] width 102 height 14
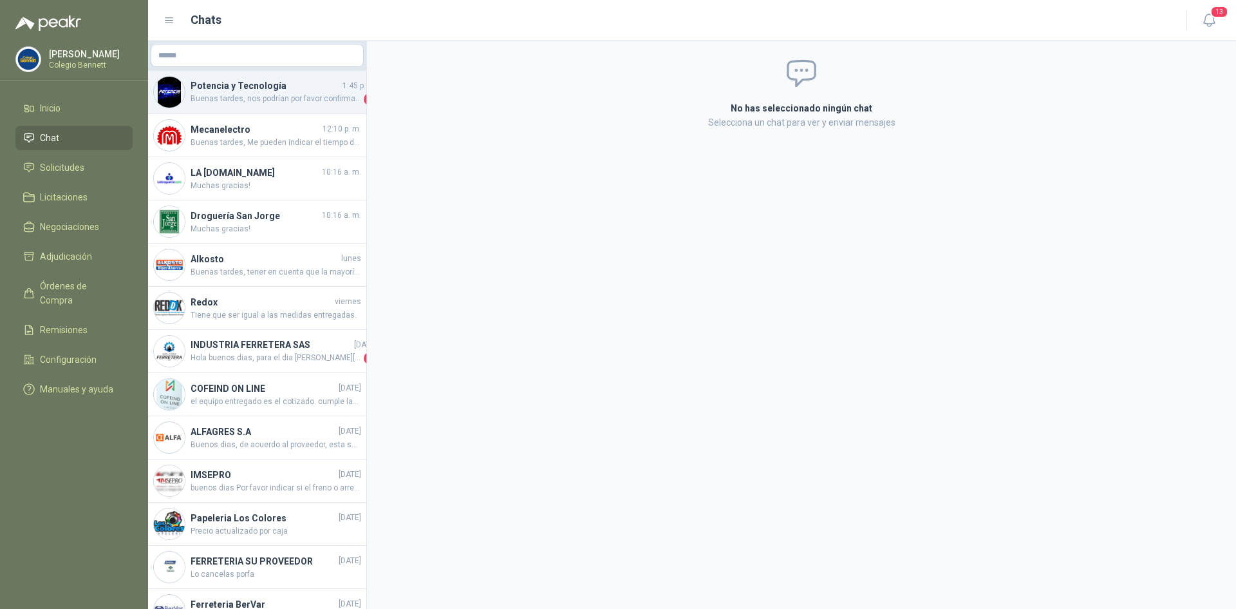
click at [233, 86] on h4 "Potencia y Tecnología" at bounding box center [265, 86] width 149 height 14
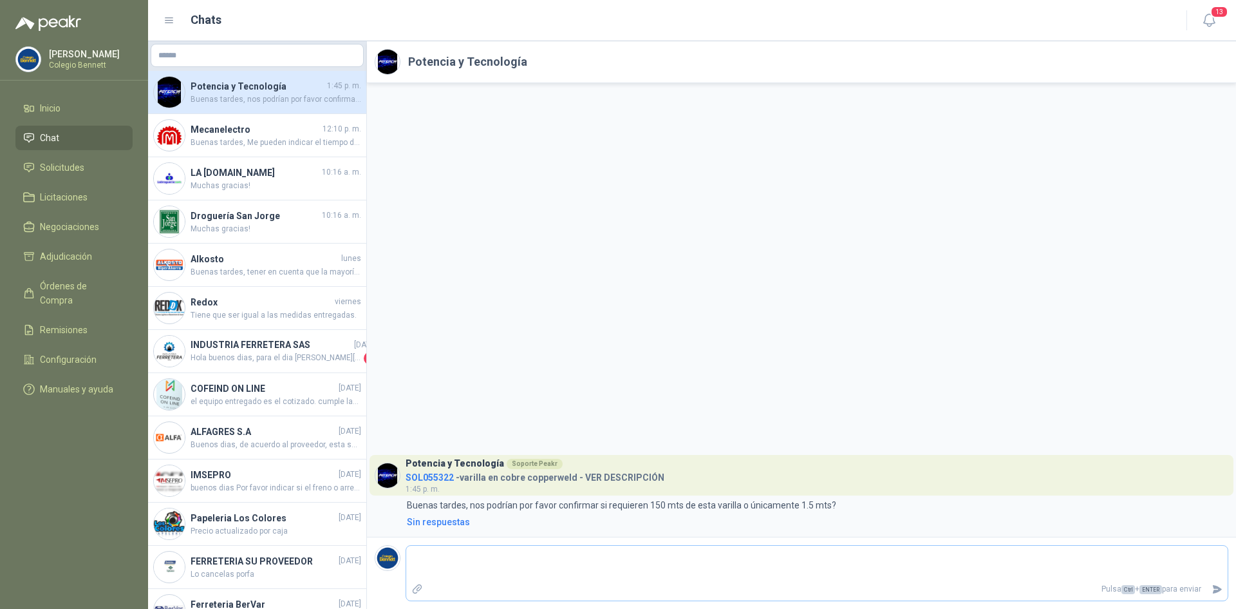
click at [479, 556] on textarea at bounding box center [817, 563] width 822 height 30
type textarea "*"
type textarea "**"
type textarea "****"
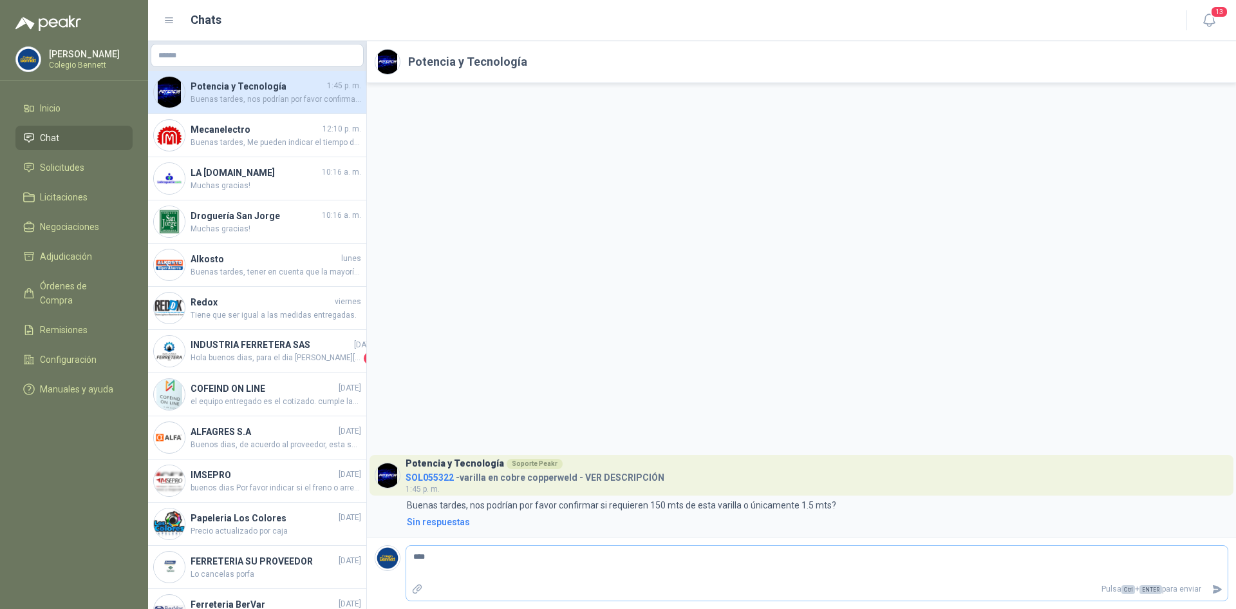
type textarea "*****"
type textarea "******"
type textarea "*******"
click at [1217, 592] on icon "Enviar" at bounding box center [1217, 588] width 11 height 11
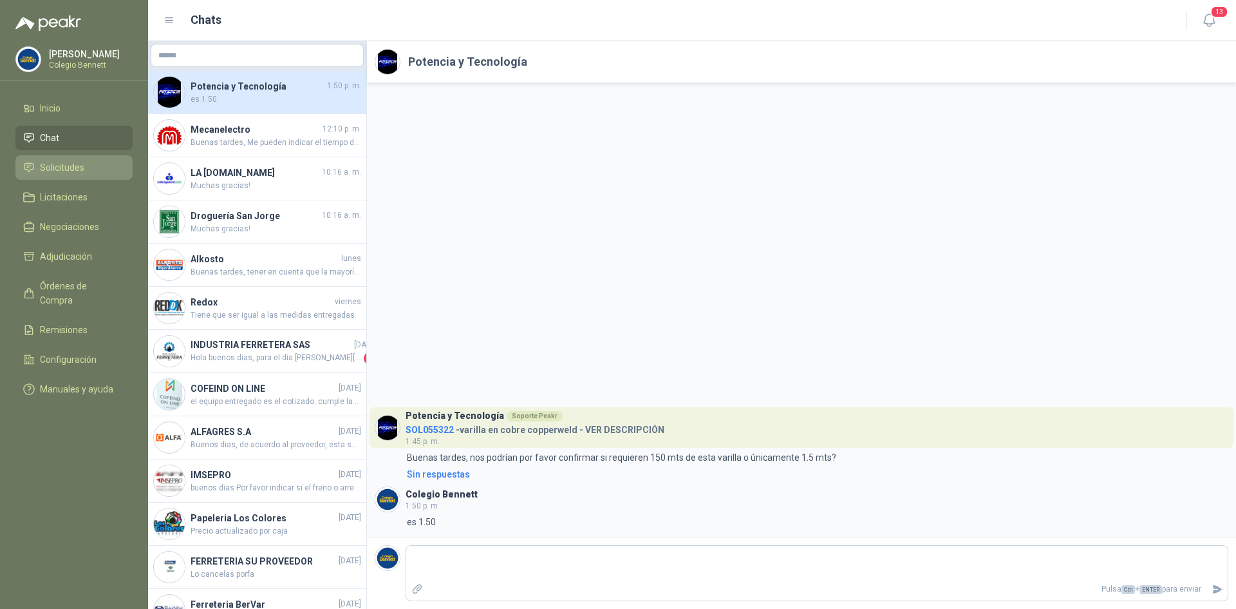
click at [44, 164] on span "Solicitudes" at bounding box center [62, 167] width 44 height 14
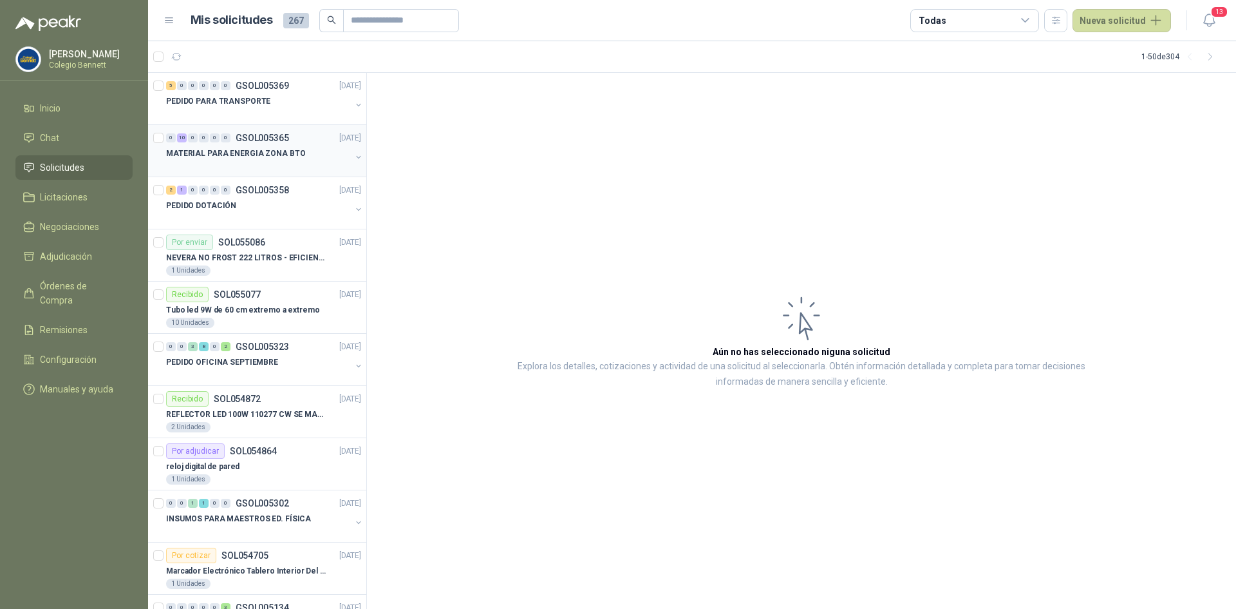
click at [258, 147] on p "MATERIAL PARA ENERGIA ZONA BTO" at bounding box center [235, 153] width 139 height 12
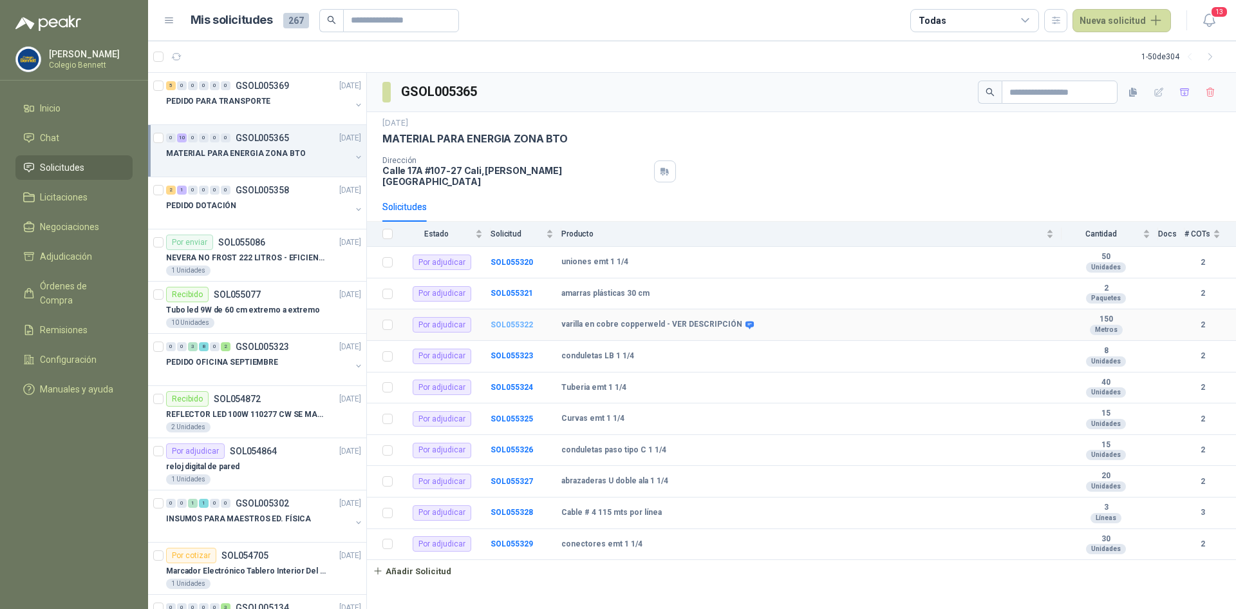
click at [502, 320] on b "SOL055322" at bounding box center [512, 324] width 43 height 9
